Goal: Information Seeking & Learning: Learn about a topic

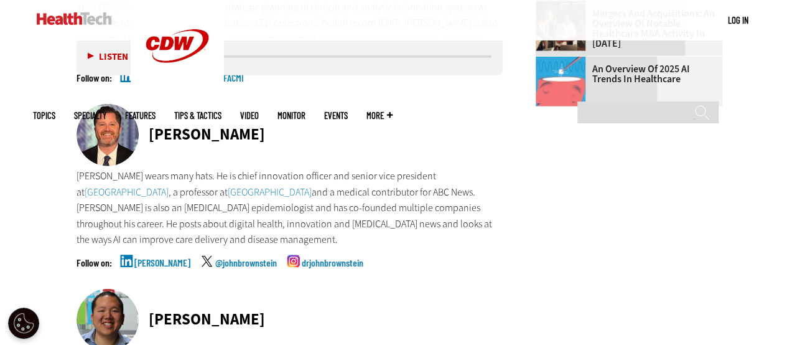
scroll to position [1552, 0]
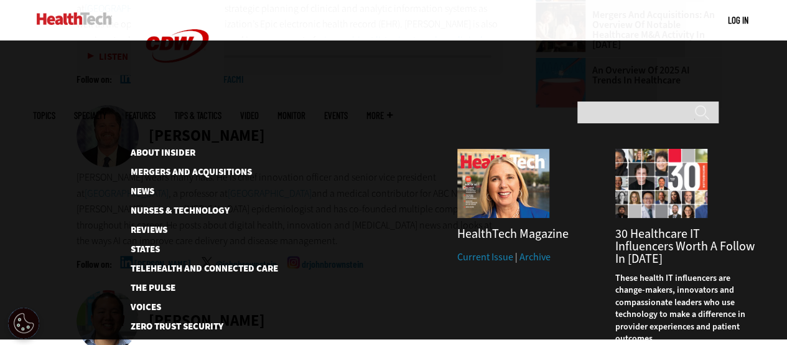
click at [348, 111] on link "Events" at bounding box center [336, 115] width 24 height 9
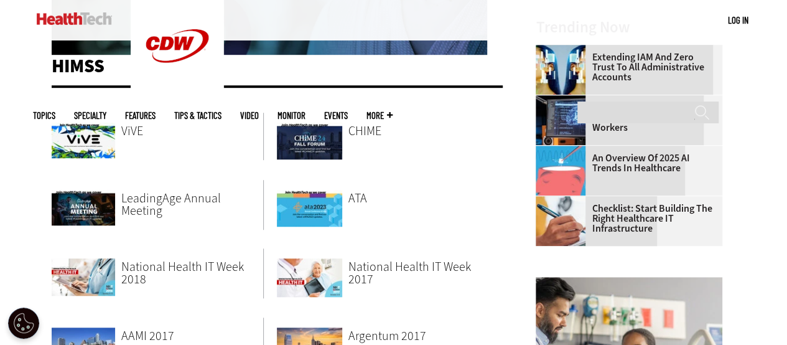
scroll to position [376, 0]
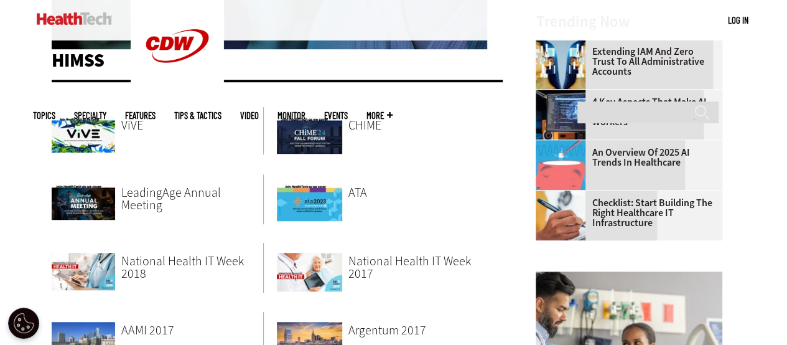
click at [208, 254] on span "National Health IT Week 2018" at bounding box center [182, 267] width 123 height 29
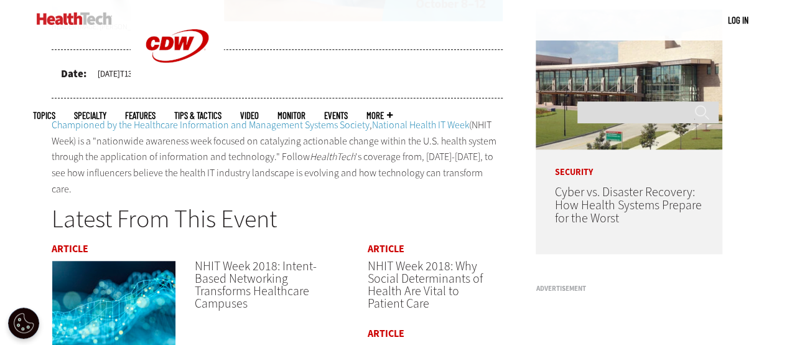
scroll to position [457, 0]
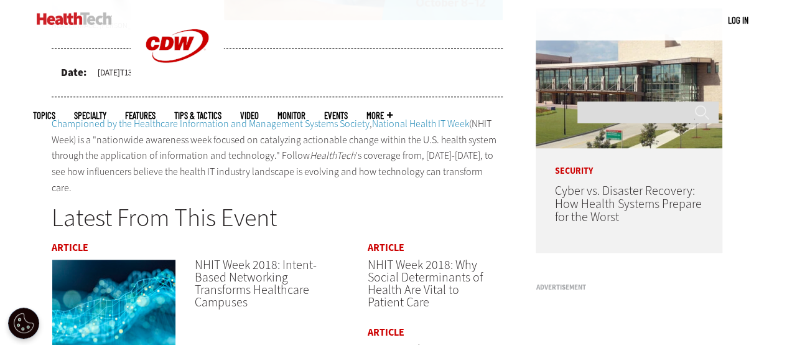
click at [452, 119] on link "National Health IT Week" at bounding box center [420, 123] width 97 height 13
